Goal: Task Accomplishment & Management: Complete application form

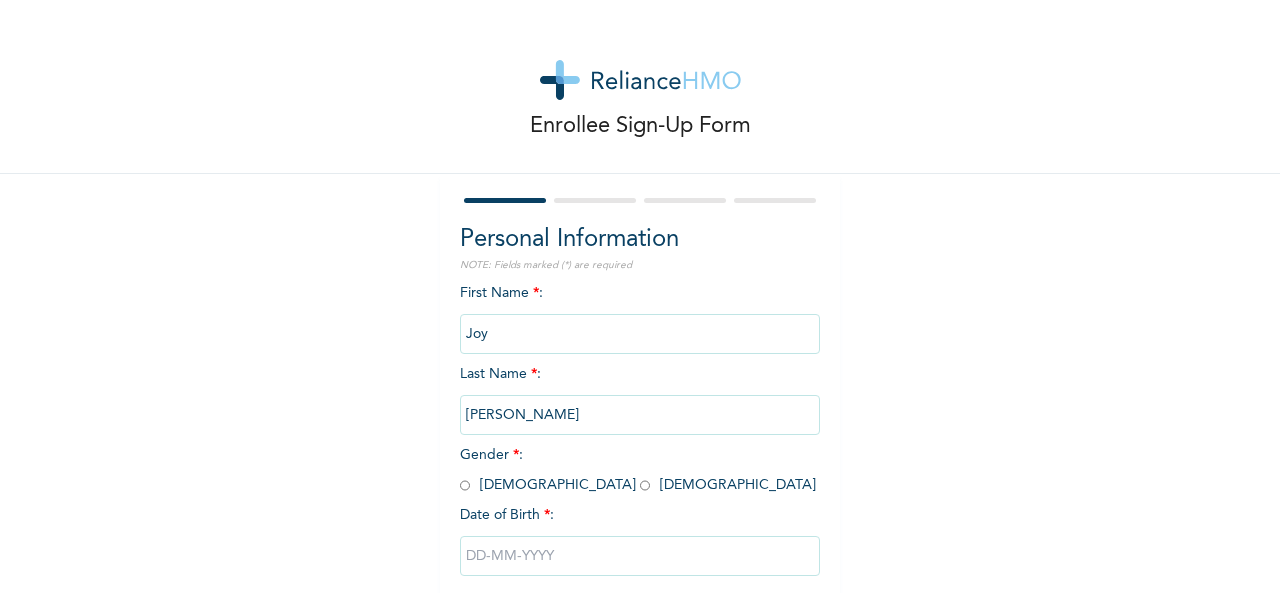
click at [640, 485] on input "radio" at bounding box center [645, 485] width 10 height 19
radio input "true"
click at [942, 523] on div "Enrollee Sign-Up Form Personal Information NOTE: Fields marked (*) are required…" at bounding box center [640, 344] width 1280 height 688
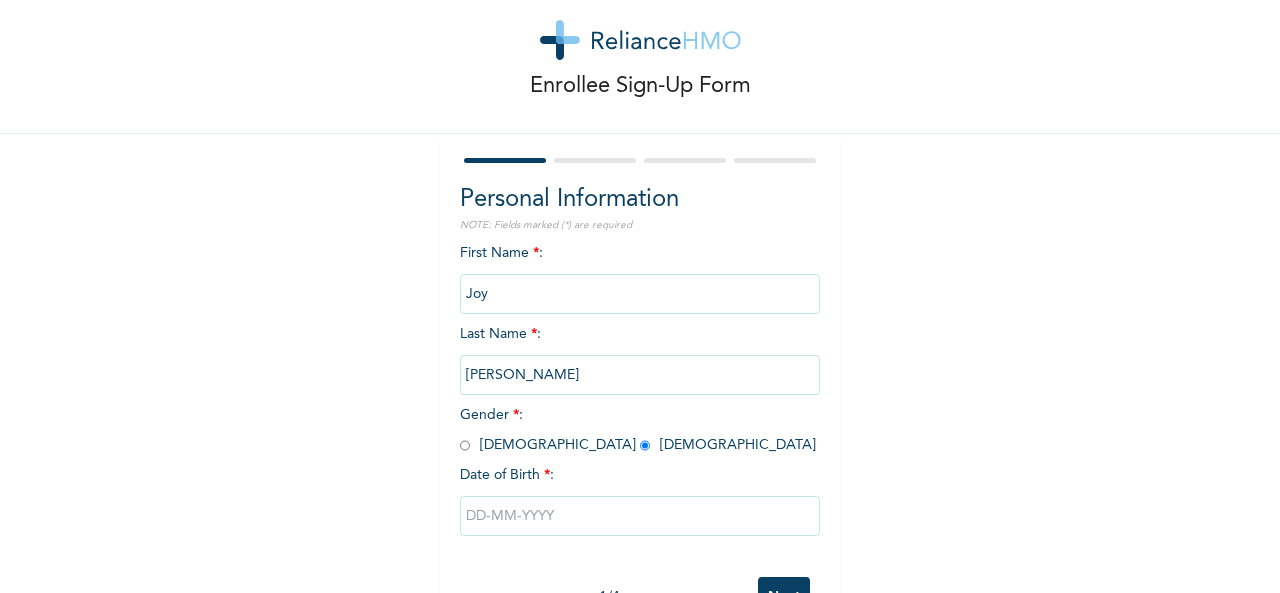
scroll to position [112, 0]
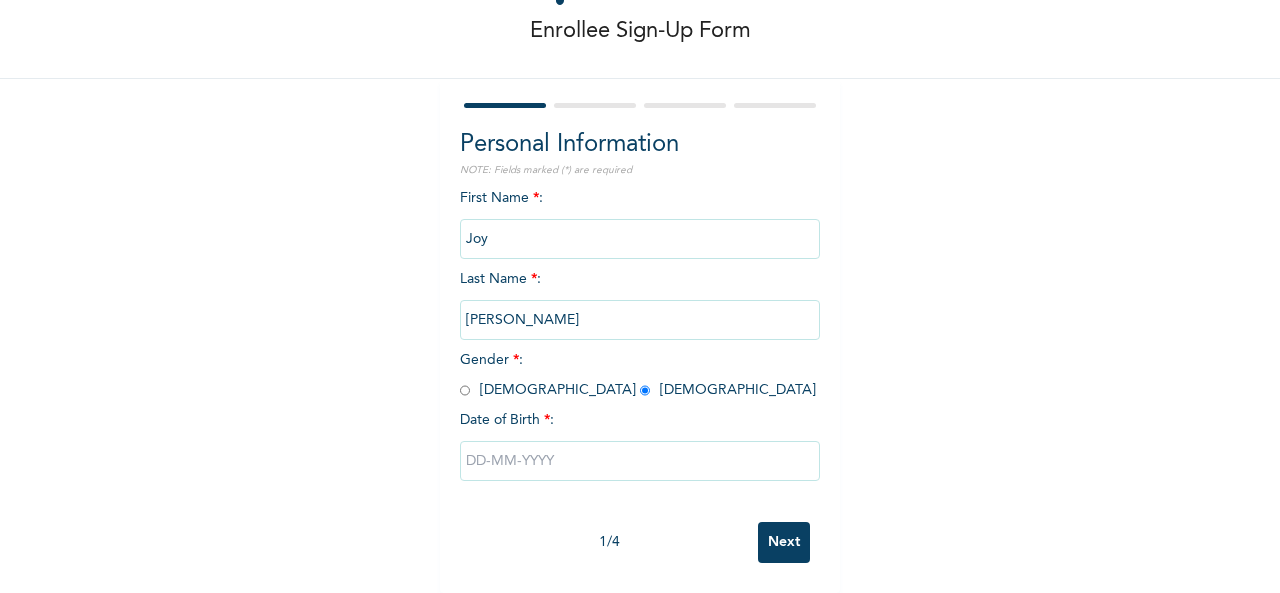
click at [500, 450] on input "text" at bounding box center [640, 461] width 360 height 40
select select "8"
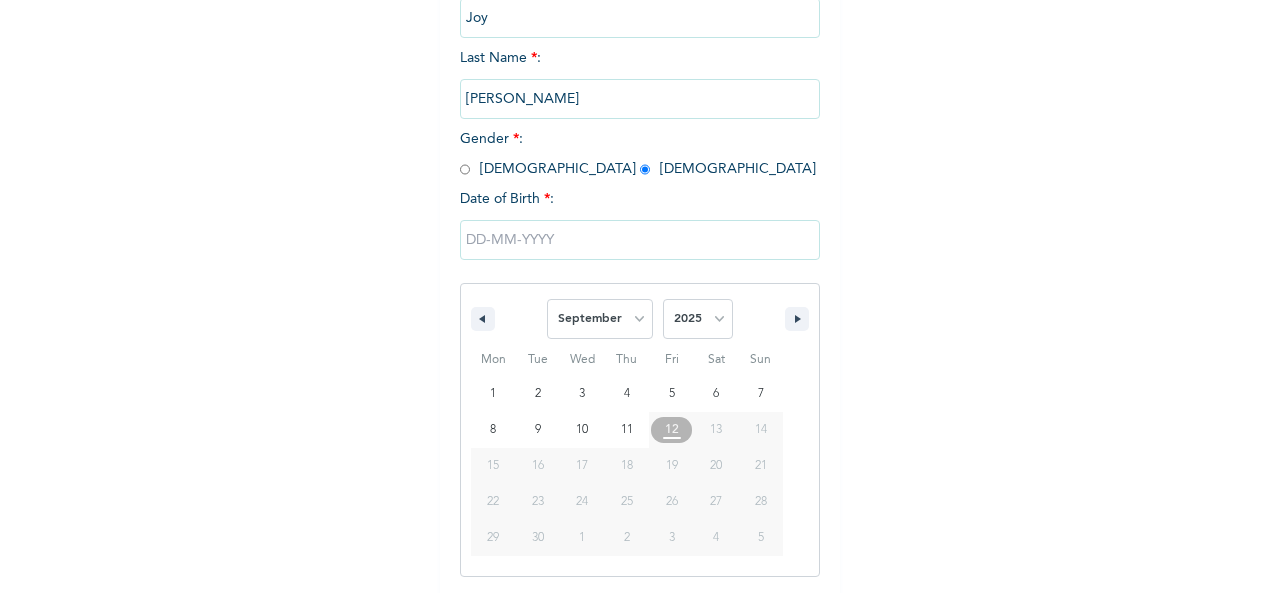
scroll to position [317, 0]
click at [710, 329] on select "2025 2024 2023 2022 2021 2020 2019 2018 2017 2016 2015 2014 2013 2012 2011 2010…" at bounding box center [698, 318] width 70 height 40
select select "2003"
click at [663, 300] on select "2025 2024 2023 2022 2021 2020 2019 2018 2017 2016 2015 2014 2013 2012 2011 2010…" at bounding box center [698, 318] width 70 height 40
type input "[DATE]"
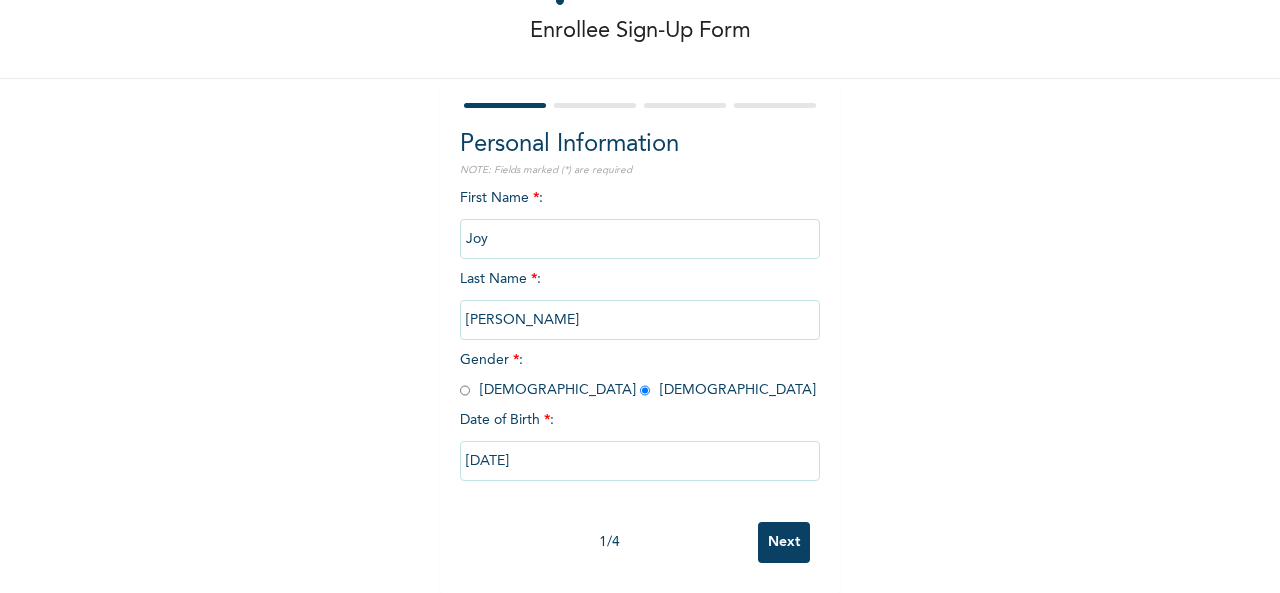
scroll to position [112, 0]
click at [773, 537] on input "Next" at bounding box center [784, 542] width 52 height 41
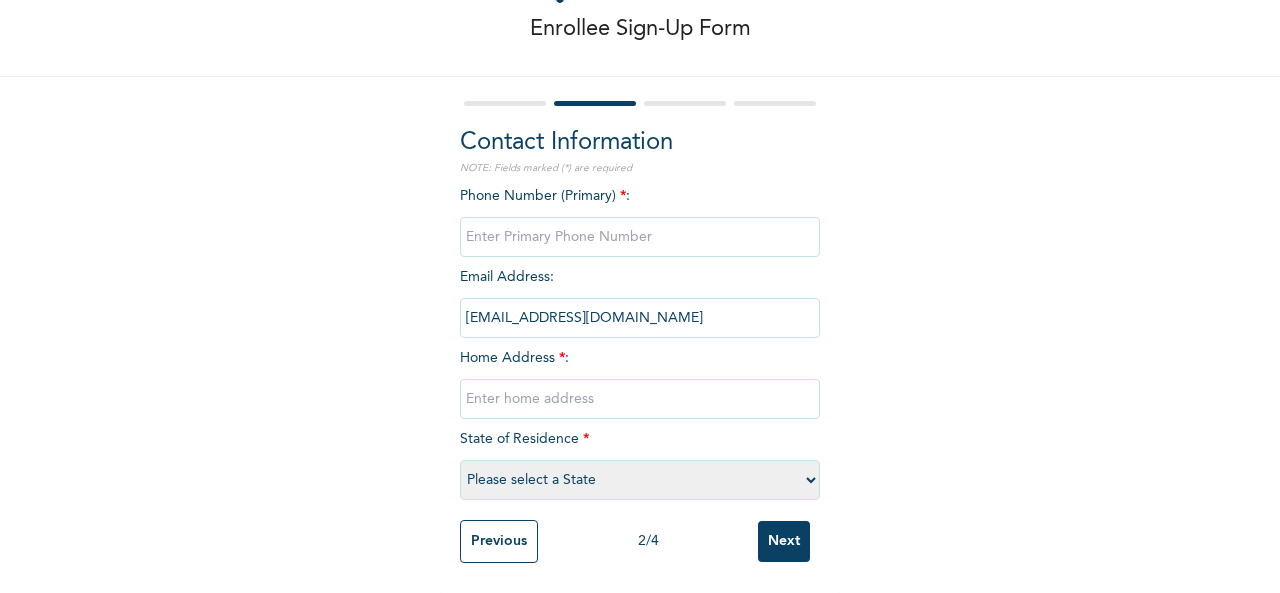
click at [515, 231] on input "phone" at bounding box center [640, 237] width 360 height 40
click at [494, 217] on input "phone" at bounding box center [640, 237] width 360 height 40
type input "07026423903"
click at [527, 387] on input "text" at bounding box center [640, 399] width 360 height 40
type input "no 59 Winners way [PERSON_NAME]"
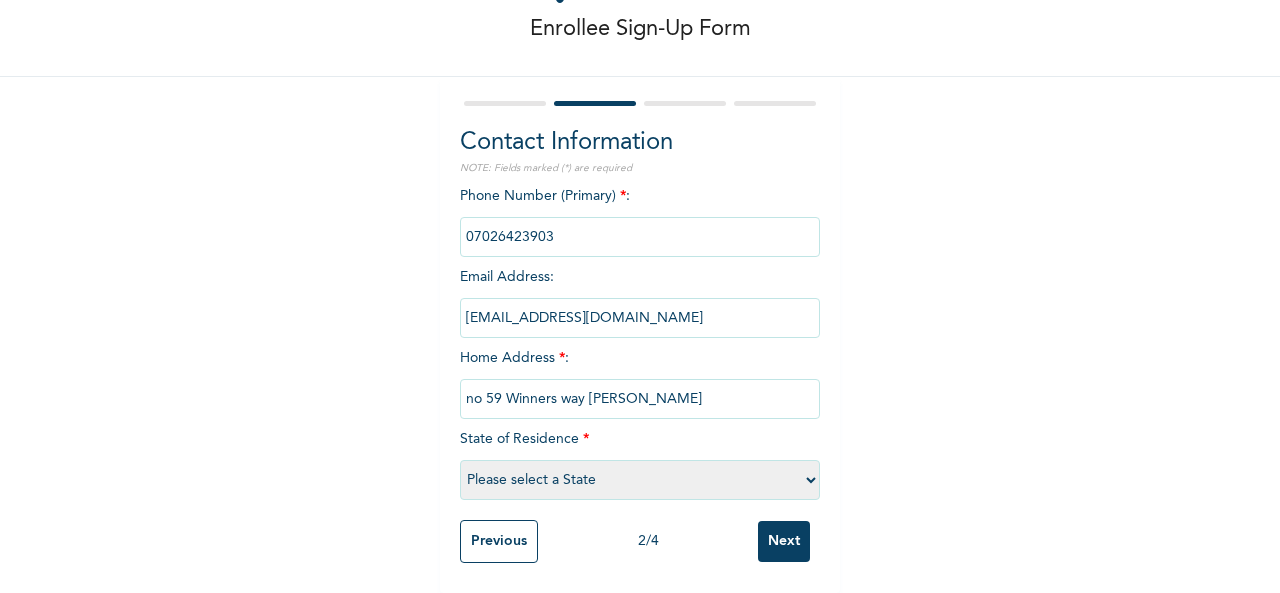
click at [597, 463] on select "Please select a State [PERSON_NAME] (FCT) [PERSON_NAME] Ibom [GEOGRAPHIC_DATA] …" at bounding box center [640, 480] width 360 height 40
select select "15"
click at [460, 460] on select "Please select a State [PERSON_NAME] (FCT) [PERSON_NAME] Ibom [GEOGRAPHIC_DATA] …" at bounding box center [640, 480] width 360 height 40
click at [772, 525] on input "Next" at bounding box center [784, 541] width 52 height 41
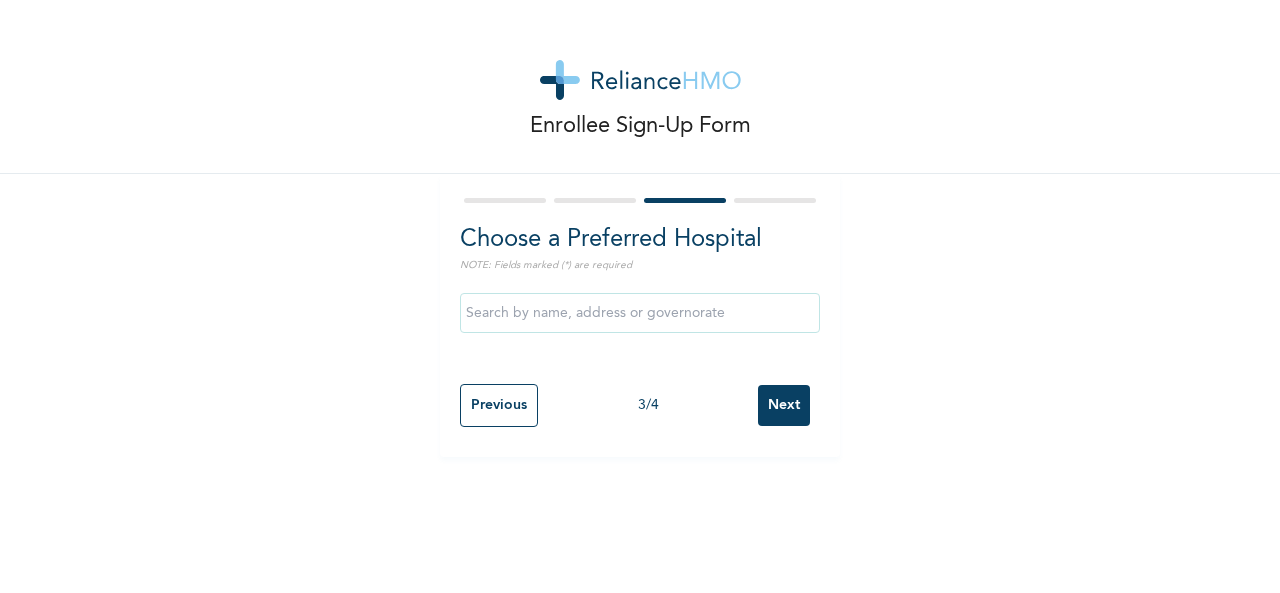
click at [767, 405] on input "Next" at bounding box center [784, 405] width 52 height 41
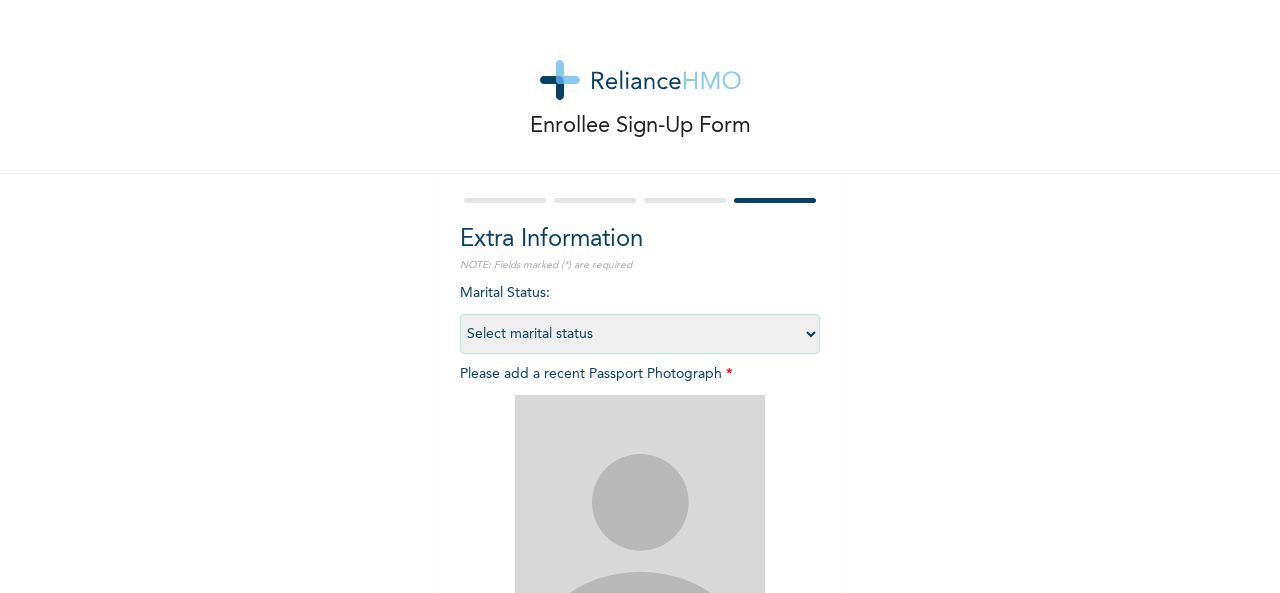
click at [806, 339] on select "Select marital status [DEMOGRAPHIC_DATA] Married [DEMOGRAPHIC_DATA] Widow/[DEMO…" at bounding box center [640, 334] width 360 height 40
select select "1"
click at [460, 314] on select "Select marital status [DEMOGRAPHIC_DATA] Married [DEMOGRAPHIC_DATA] Widow/[DEMO…" at bounding box center [640, 334] width 360 height 40
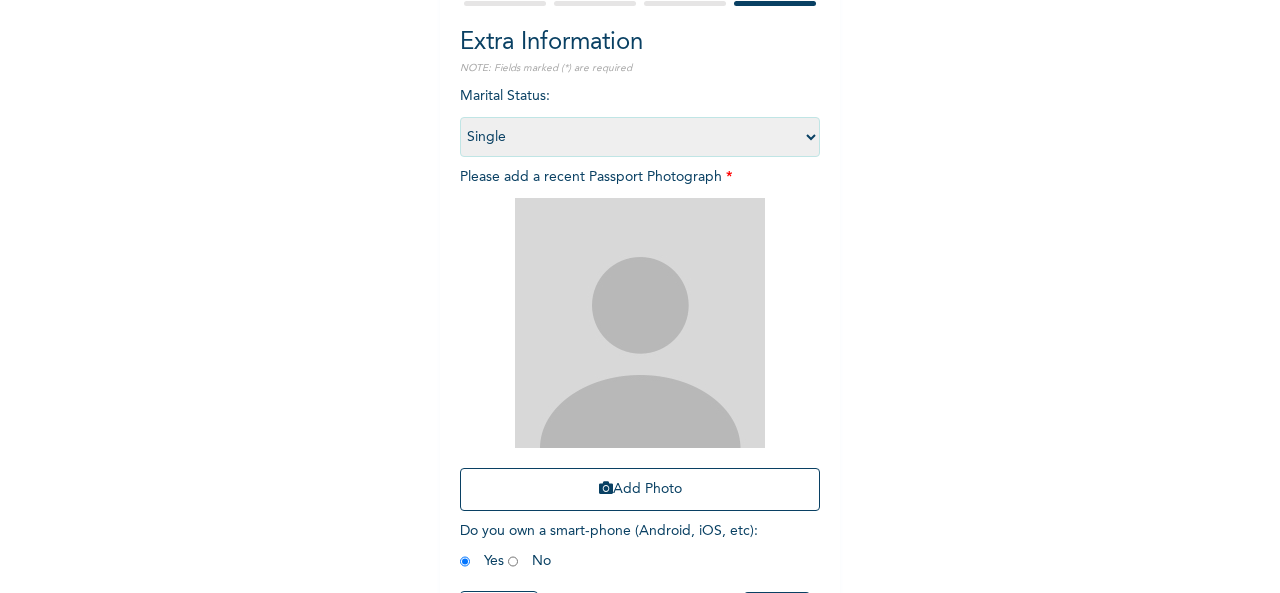
scroll to position [200, 0]
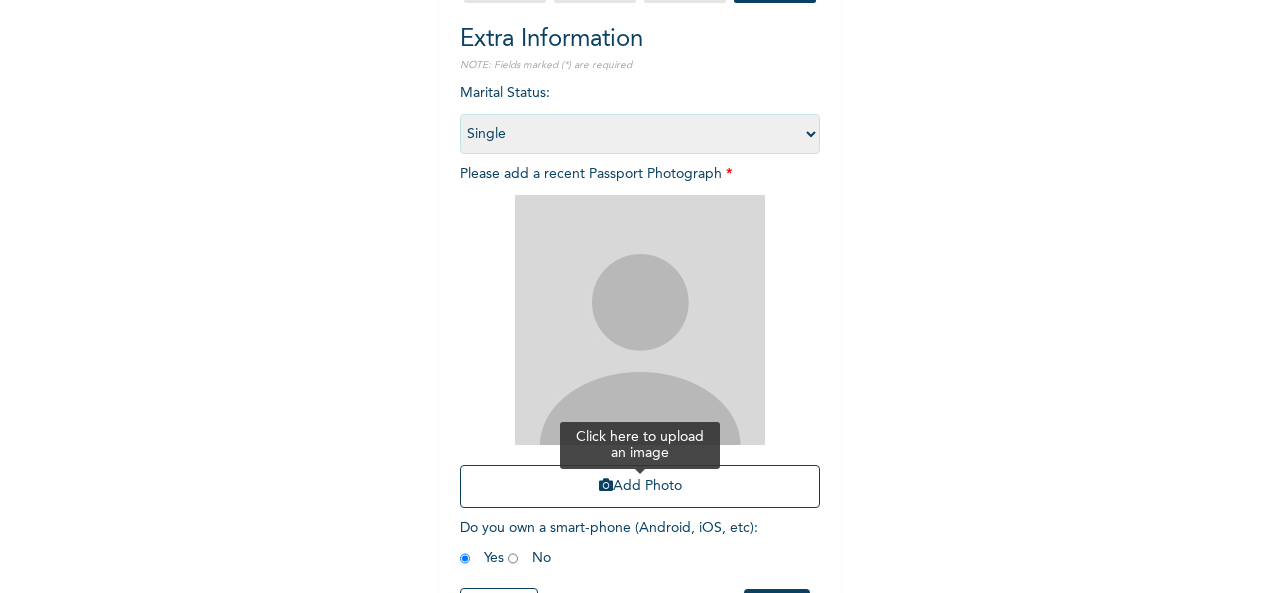
click at [638, 484] on button "Add Photo" at bounding box center [640, 486] width 360 height 43
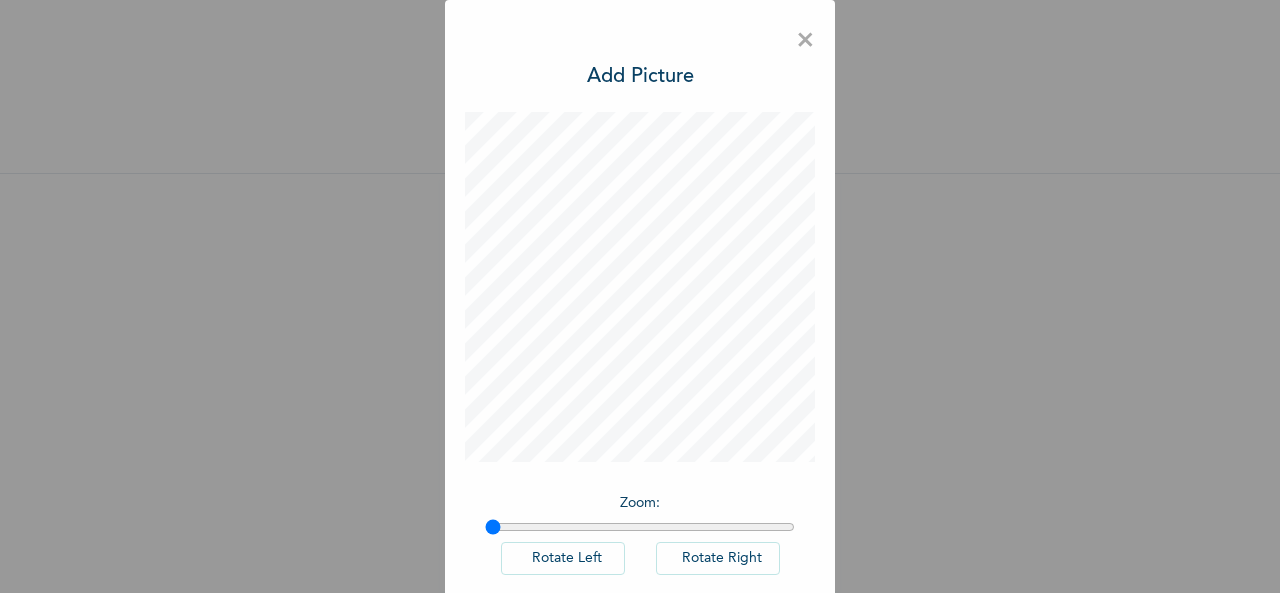
click at [952, 466] on div "× Add Picture Zoom : Rotate Left Rotate Right DONE" at bounding box center [640, 296] width 1280 height 593
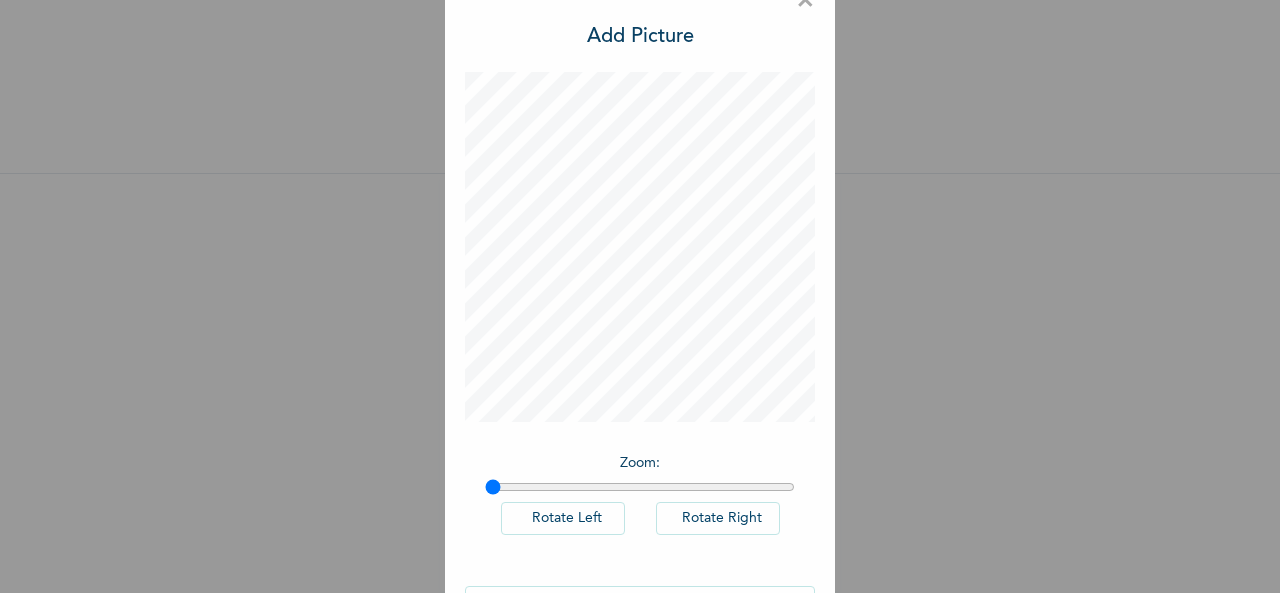
scroll to position [104, 0]
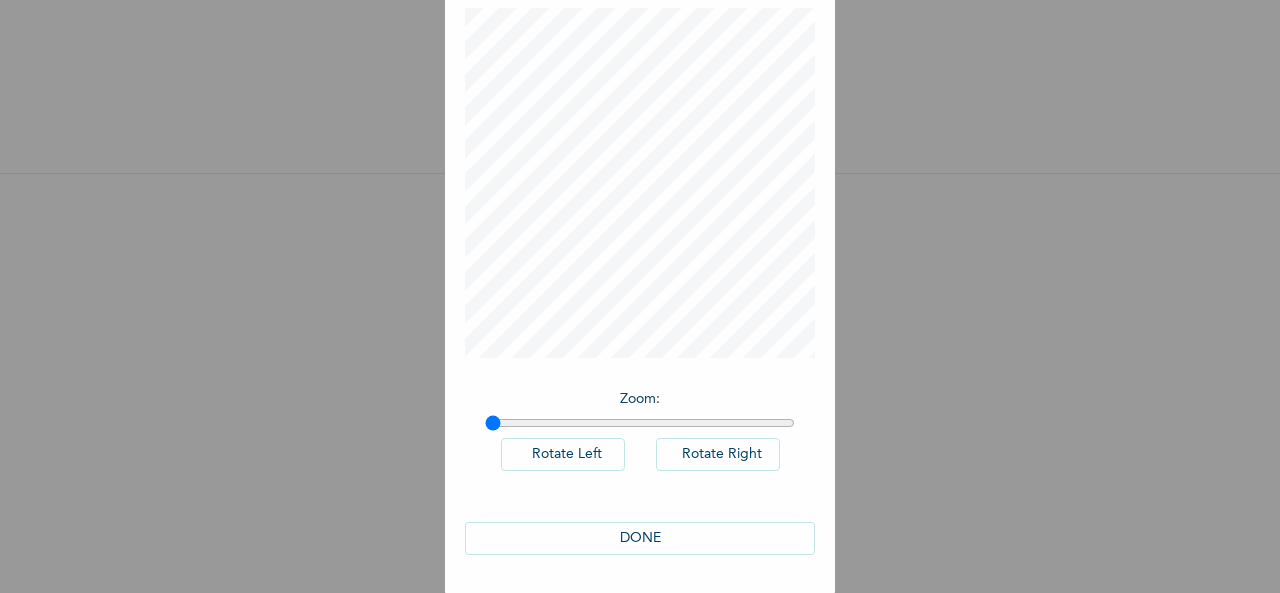
click at [754, 531] on button "DONE" at bounding box center [640, 538] width 350 height 33
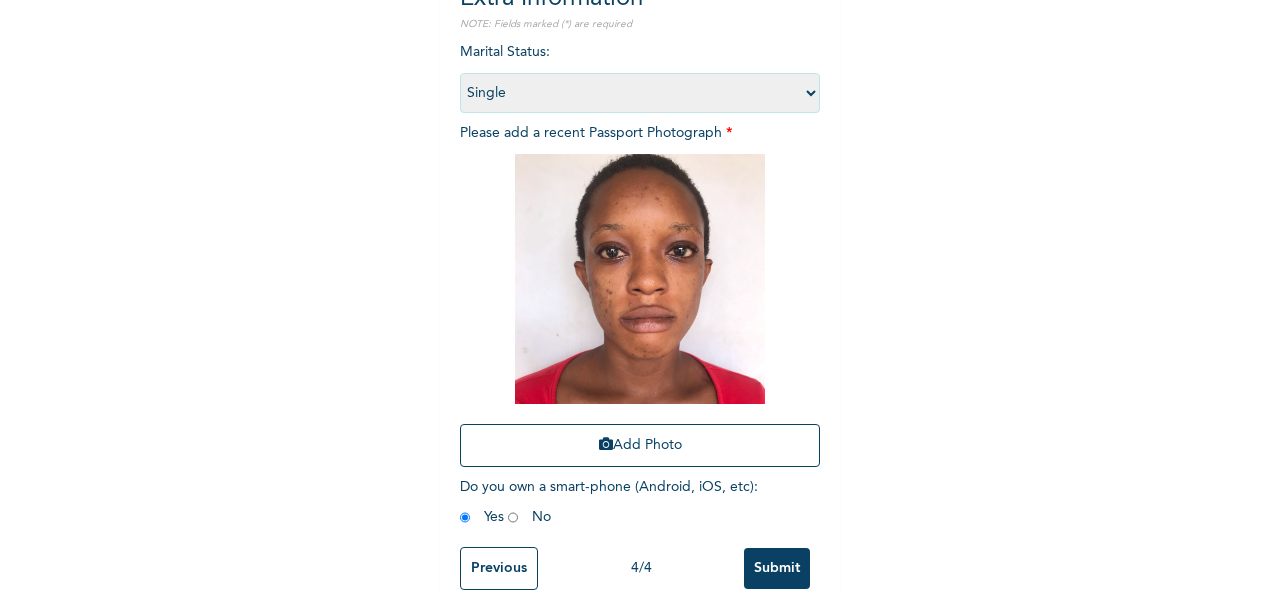
scroll to position [284, 0]
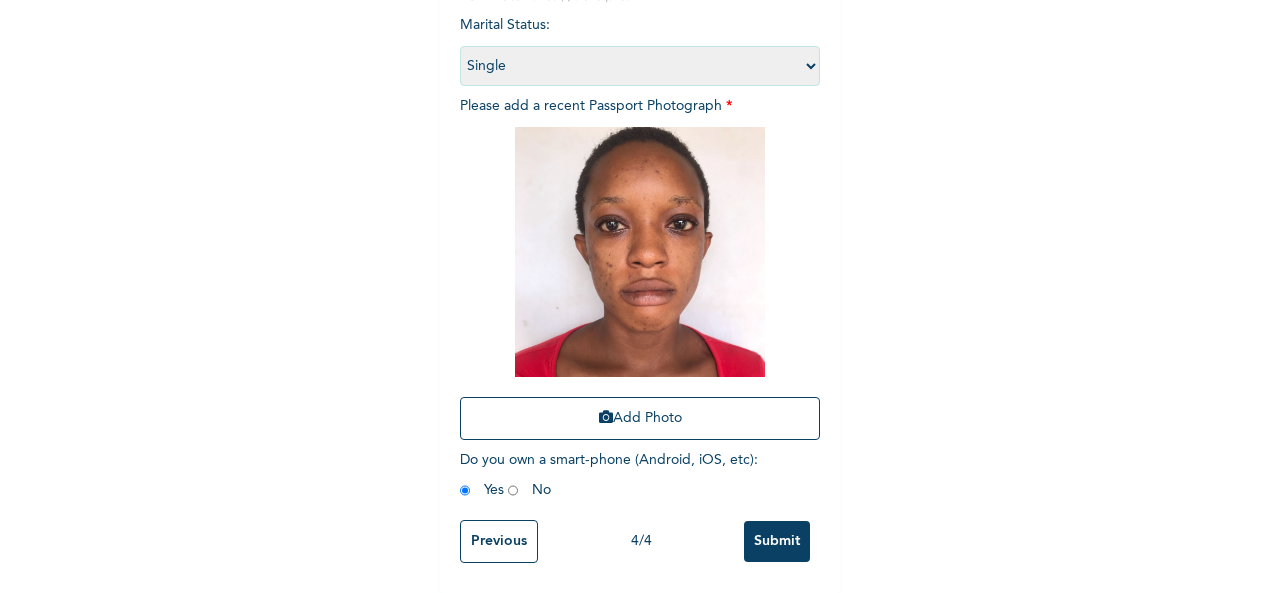
click at [766, 521] on input "Submit" at bounding box center [777, 541] width 66 height 41
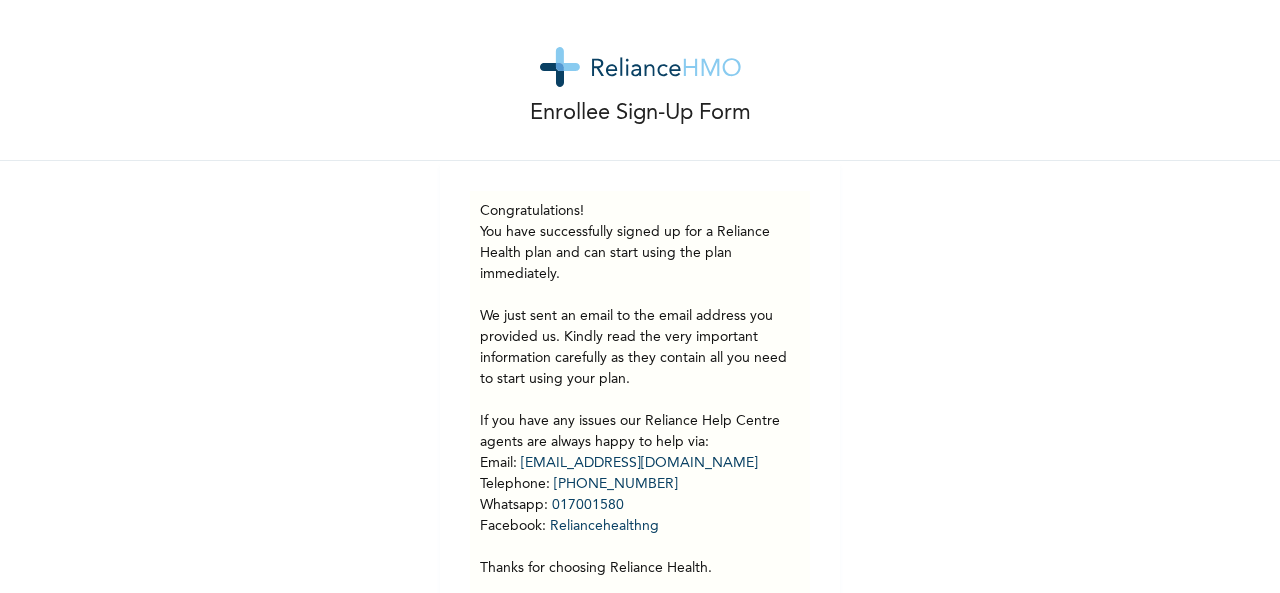
scroll to position [0, 0]
